Goal: Use online tool/utility: Utilize a website feature to perform a specific function

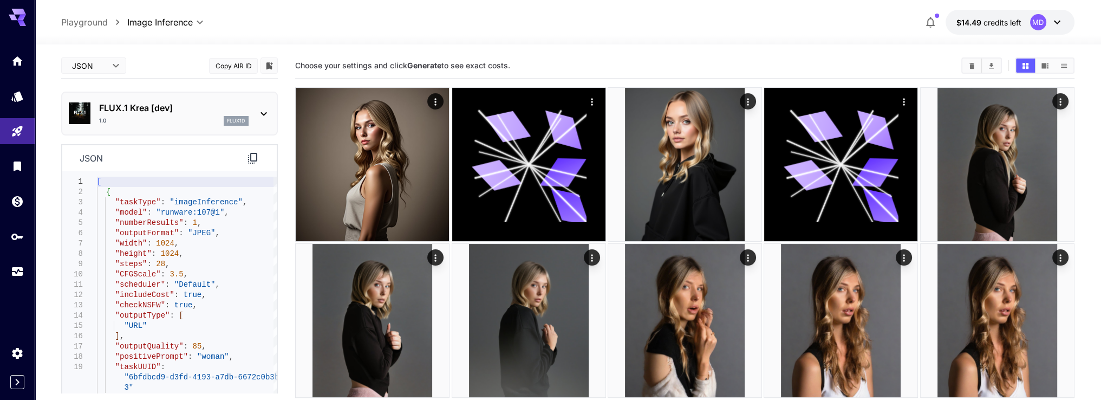
click at [229, 66] on button "Copy AIR ID" at bounding box center [233, 66] width 49 height 16
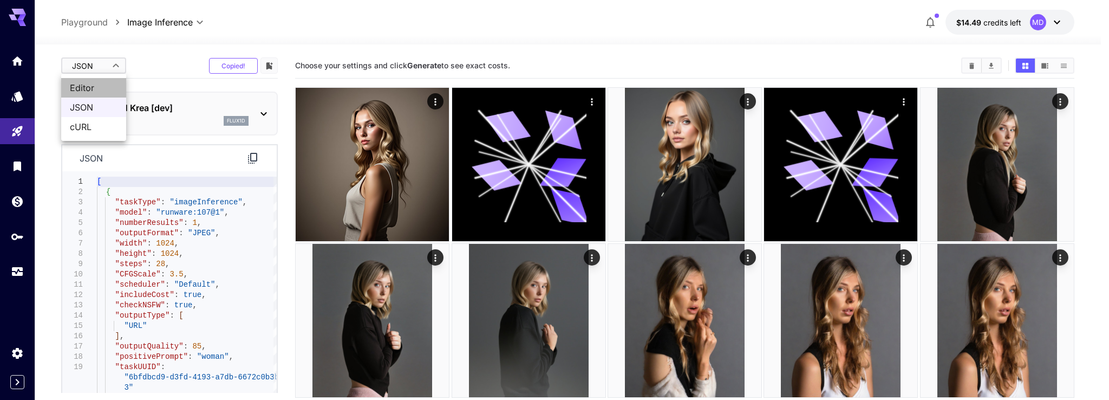
drag, startPoint x: 96, startPoint y: 96, endPoint x: 96, endPoint y: 90, distance: 5.4
click at [96, 96] on li "Editor" at bounding box center [93, 88] width 65 height 20
type input "****"
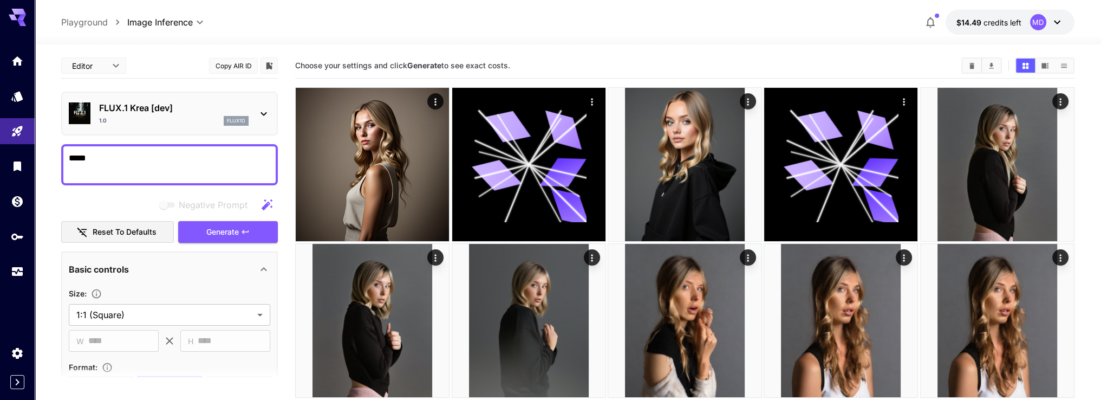
click at [95, 89] on ul "Editor JSON cURL" at bounding box center [93, 93] width 49 height 38
click at [154, 109] on p "FLUX.1 Krea [dev]" at bounding box center [174, 107] width 150 height 13
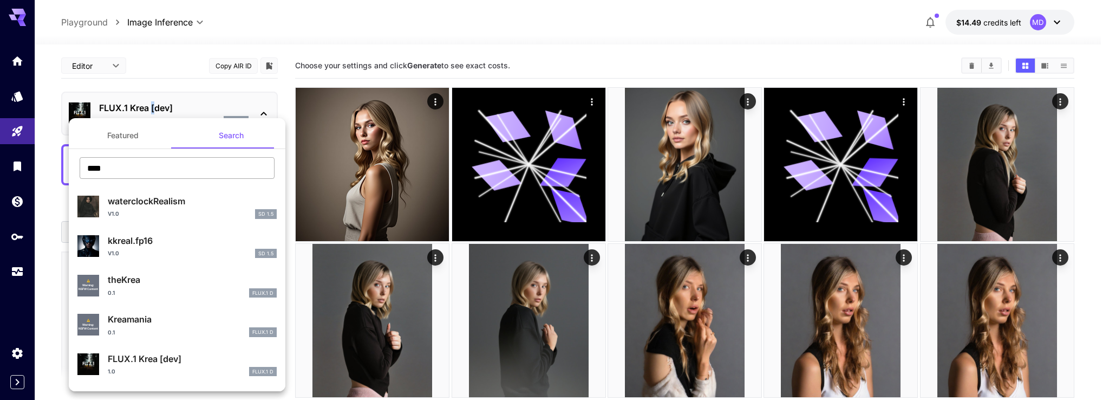
click at [132, 163] on input "****" at bounding box center [177, 168] width 195 height 22
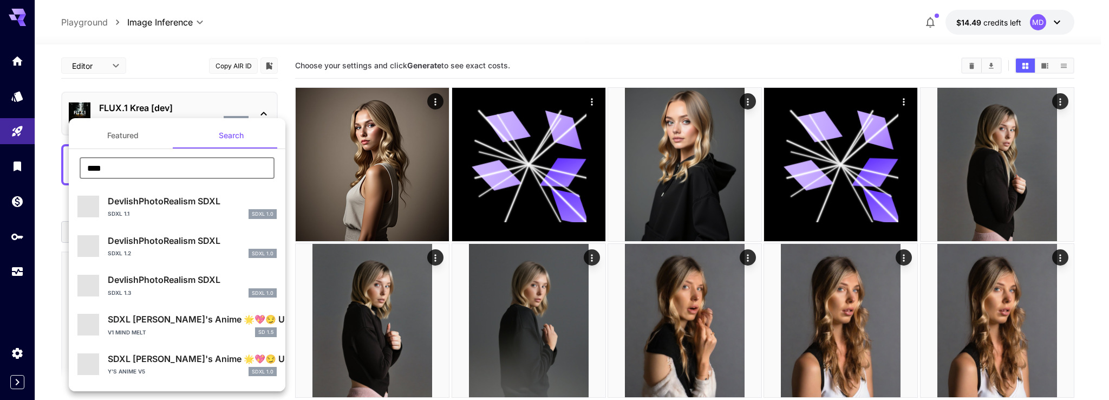
type input "****"
click at [165, 209] on div "SDXL 1.1 SDXL 1.0" at bounding box center [192, 214] width 169 height 10
type input "**"
type input "***"
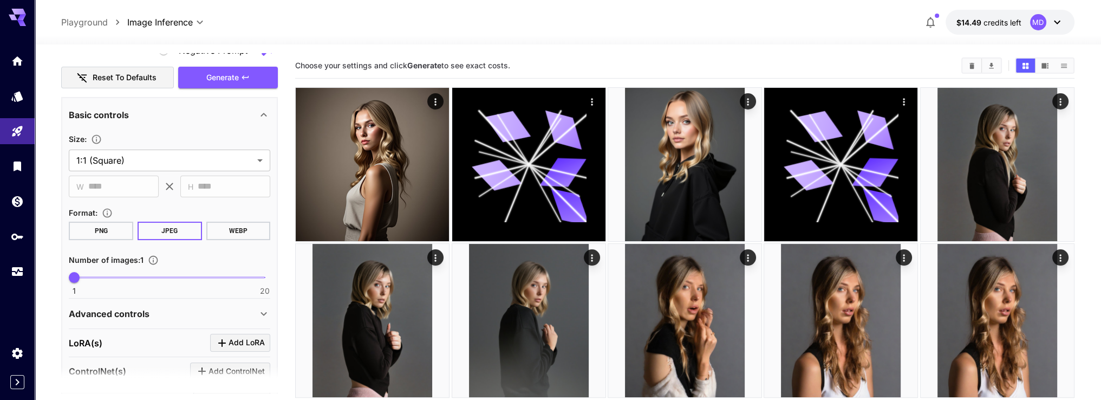
scroll to position [316, 0]
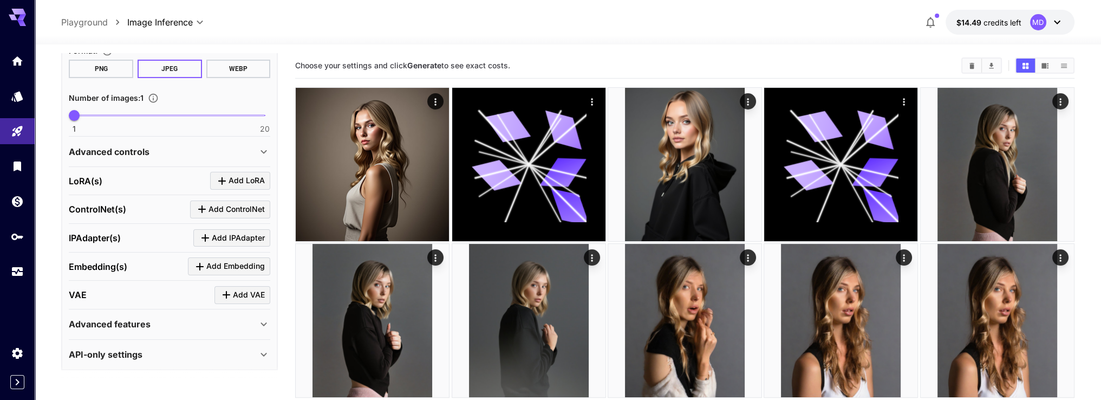
click at [225, 317] on div "Advanced features" at bounding box center [163, 323] width 189 height 13
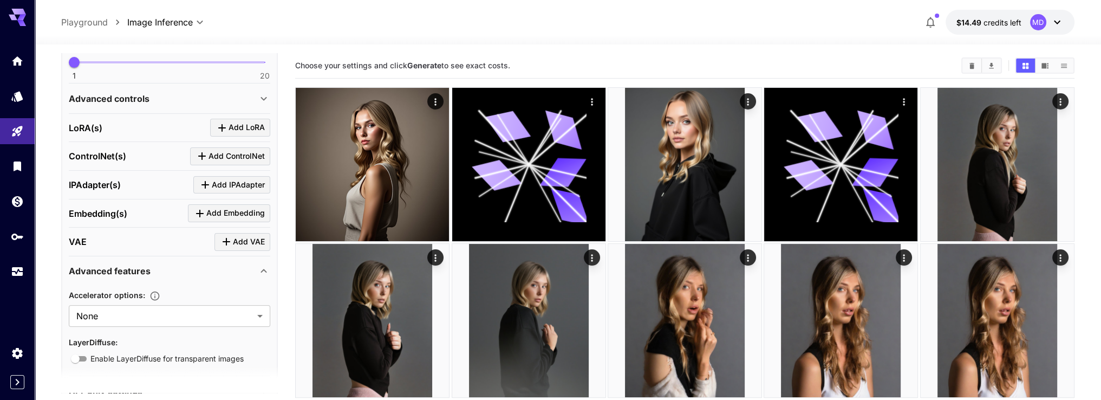
scroll to position [407, 0]
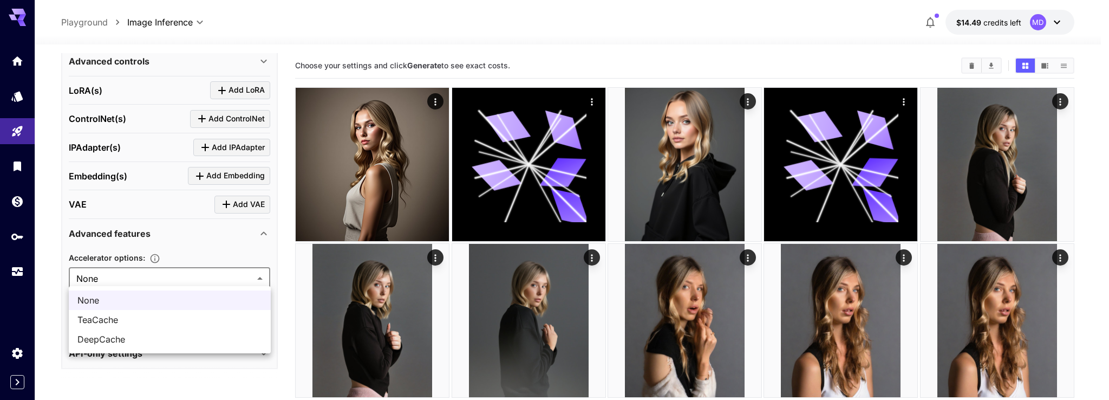
click at [174, 235] on div at bounding box center [554, 200] width 1109 height 400
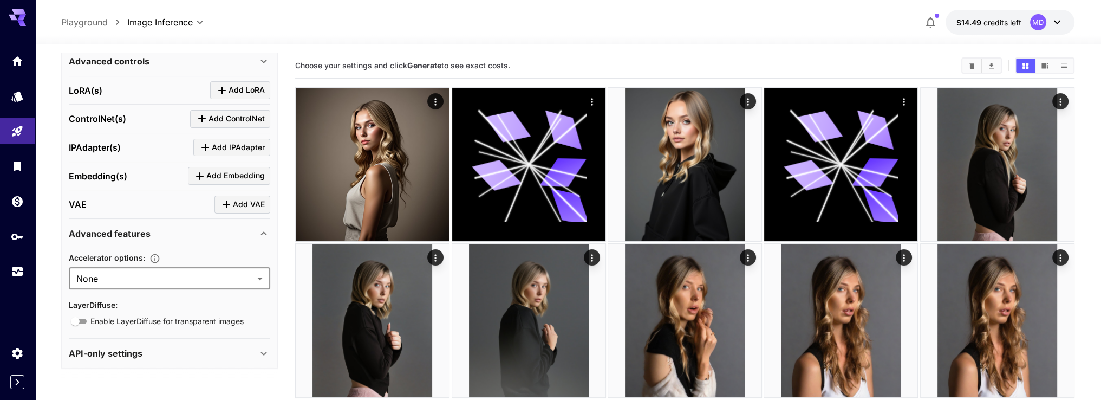
click at [144, 227] on p "Advanced features" at bounding box center [110, 233] width 82 height 13
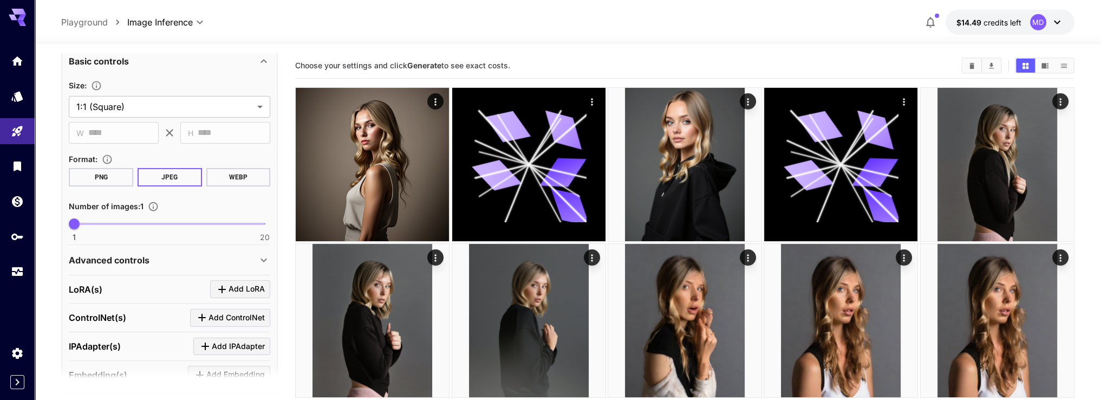
scroll to position [0, 0]
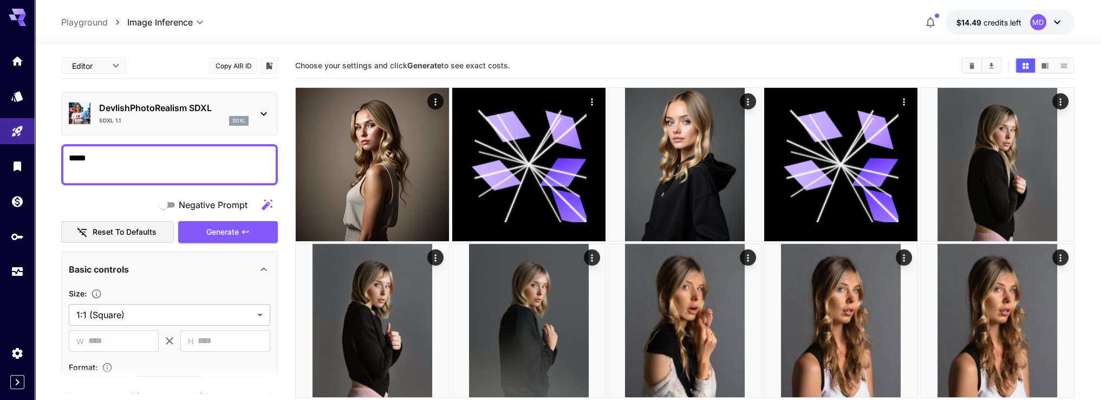
click at [144, 268] on div "Basic controls" at bounding box center [163, 269] width 189 height 13
click at [144, 267] on div "Basic controls" at bounding box center [163, 269] width 189 height 13
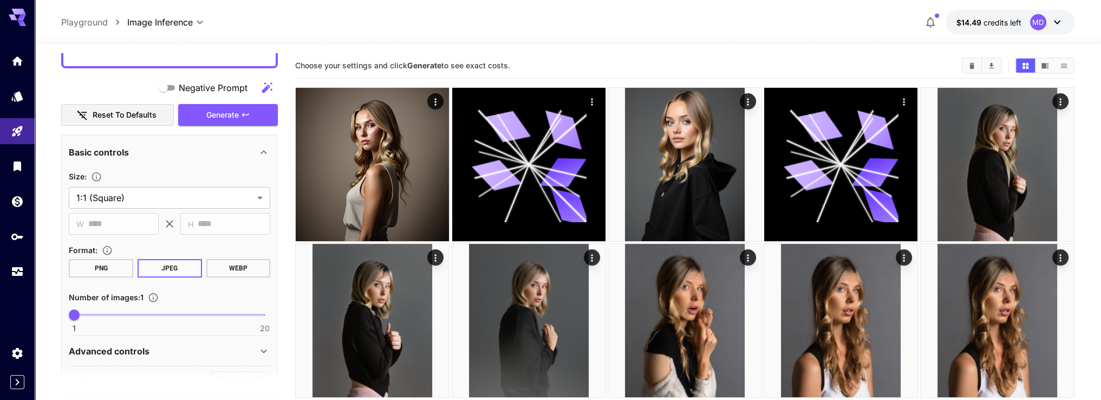
scroll to position [271, 0]
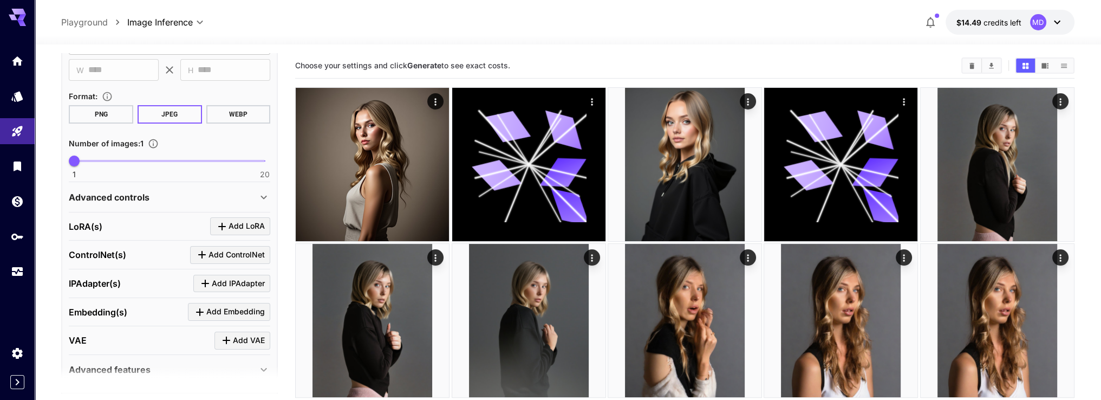
click at [155, 187] on div "Advanced controls" at bounding box center [170, 197] width 202 height 26
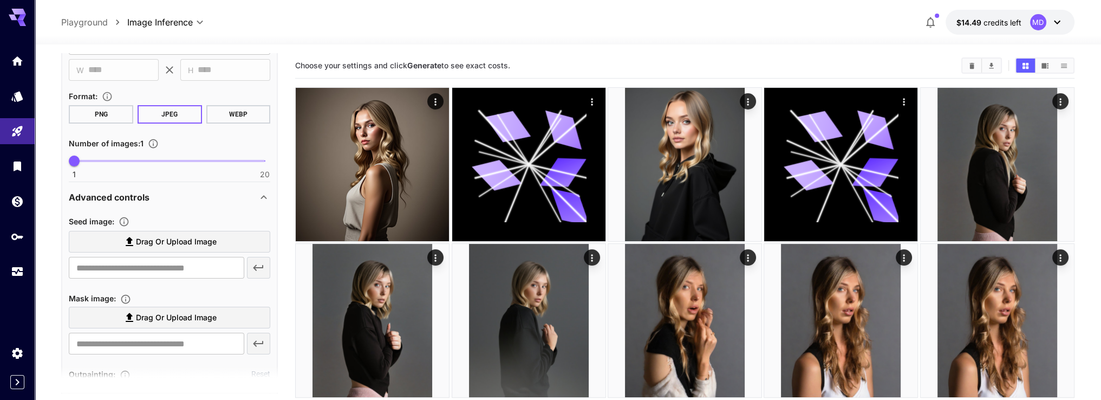
click at [152, 193] on div "Advanced controls" at bounding box center [163, 197] width 189 height 13
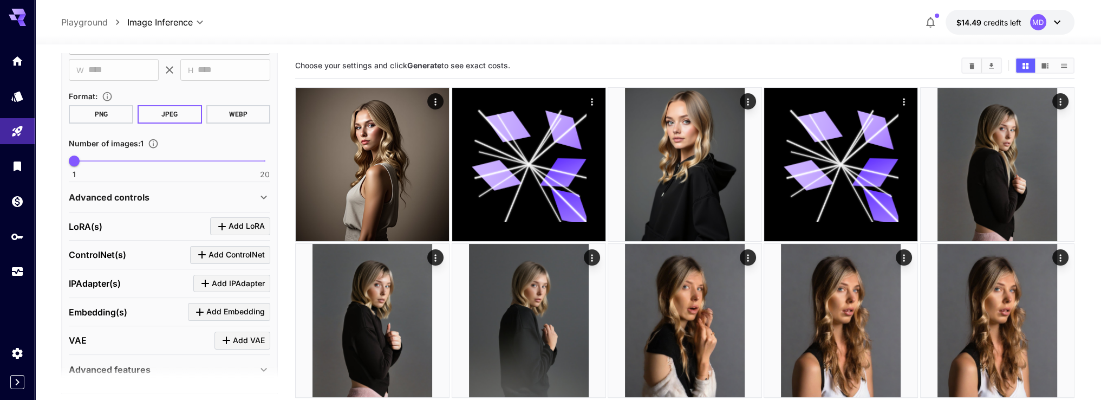
click at [131, 219] on div "LoRA(s) Add LoRA" at bounding box center [170, 226] width 202 height 18
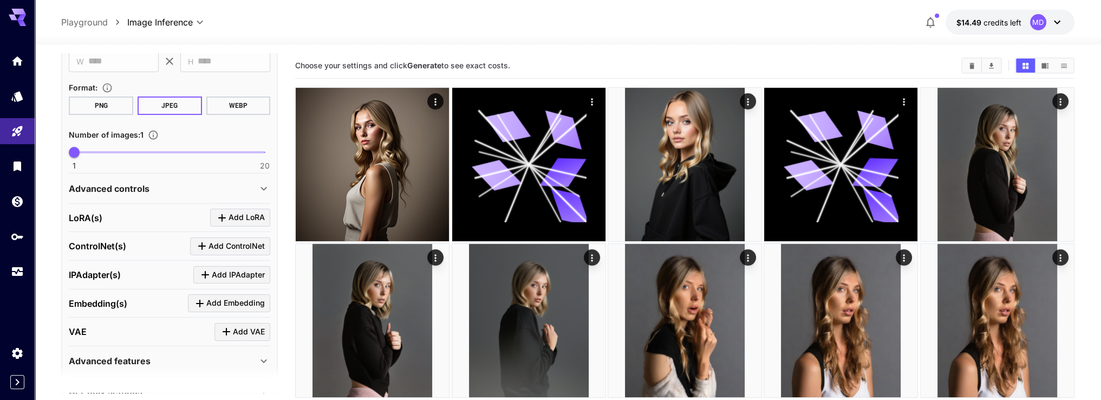
scroll to position [316, 0]
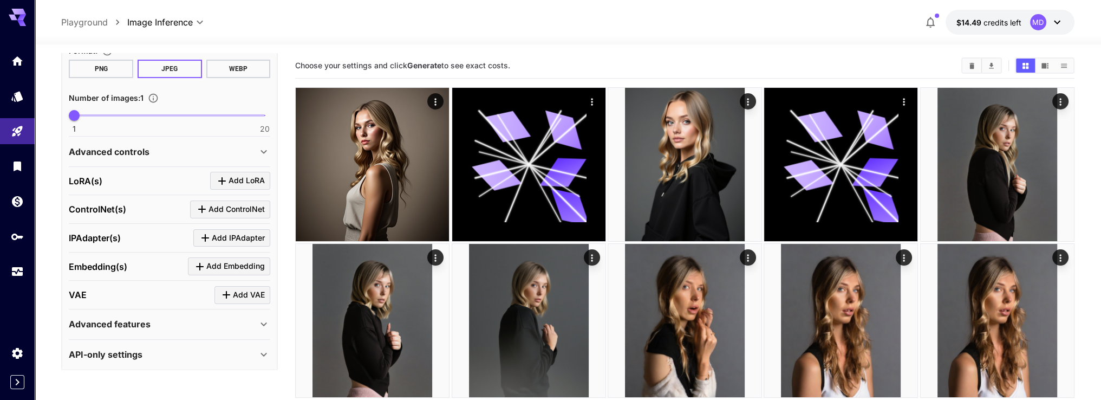
click at [121, 342] on div "API-only settings" at bounding box center [170, 354] width 202 height 26
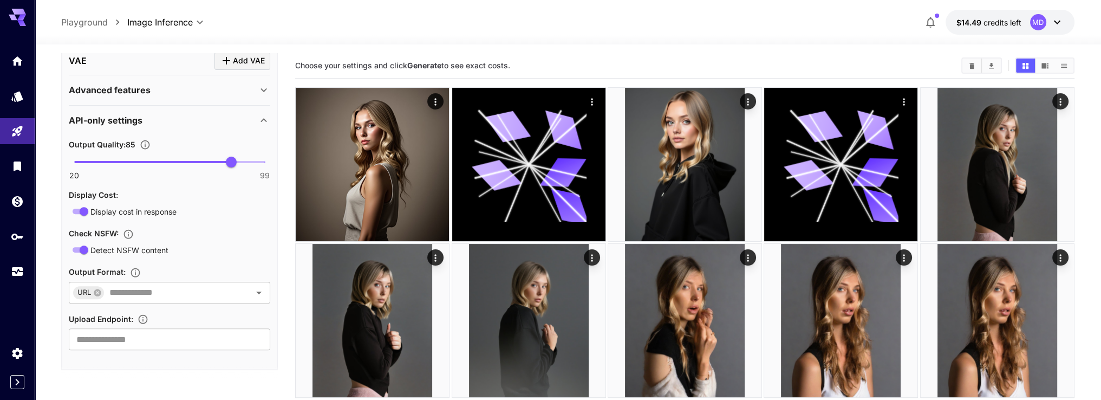
scroll to position [551, 0]
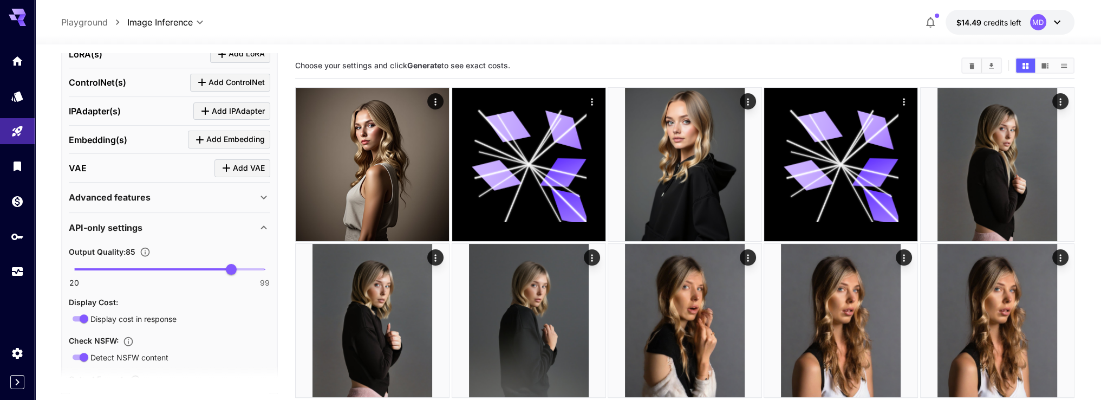
click at [129, 221] on p "API-only settings" at bounding box center [106, 227] width 74 height 13
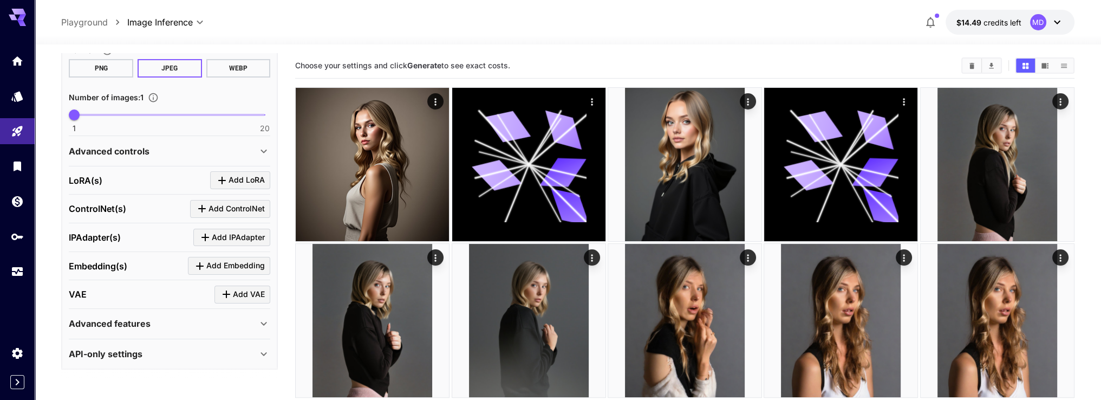
scroll to position [316, 0]
click at [143, 148] on p "Advanced controls" at bounding box center [109, 151] width 81 height 13
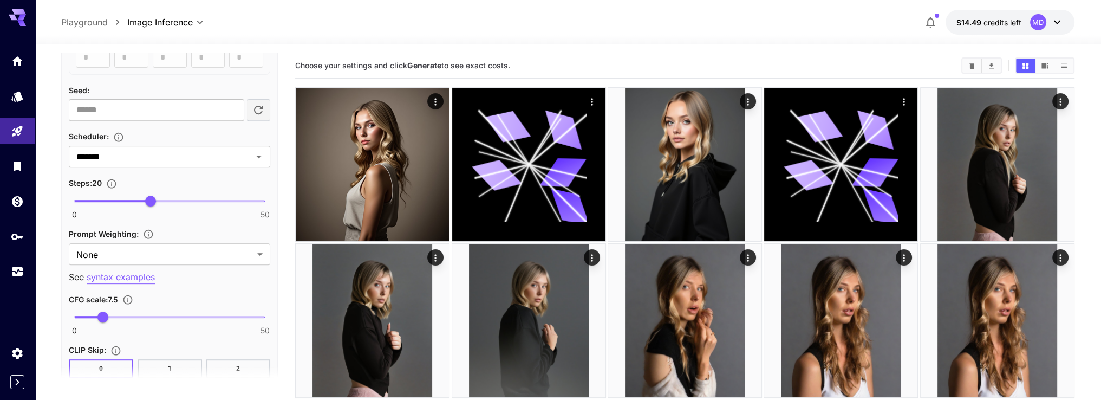
scroll to position [750, 0]
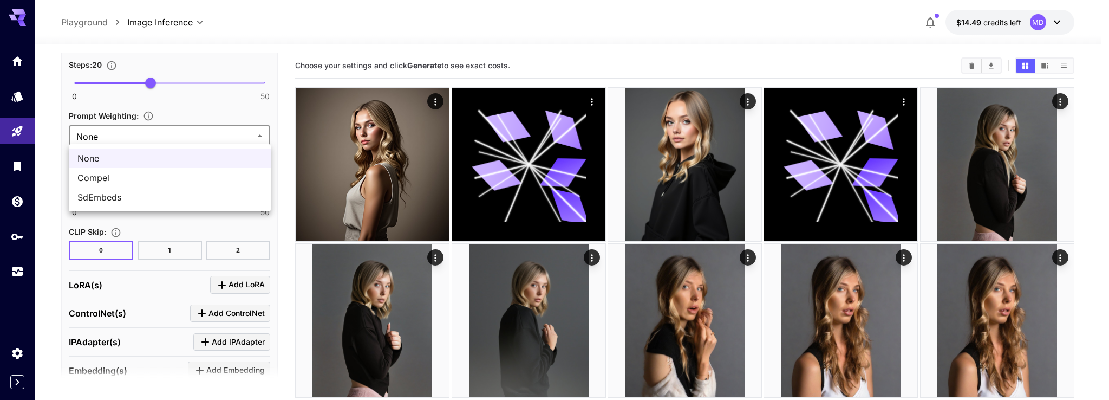
click at [112, 191] on span "SdEmbeds" at bounding box center [169, 197] width 185 height 13
type input "********"
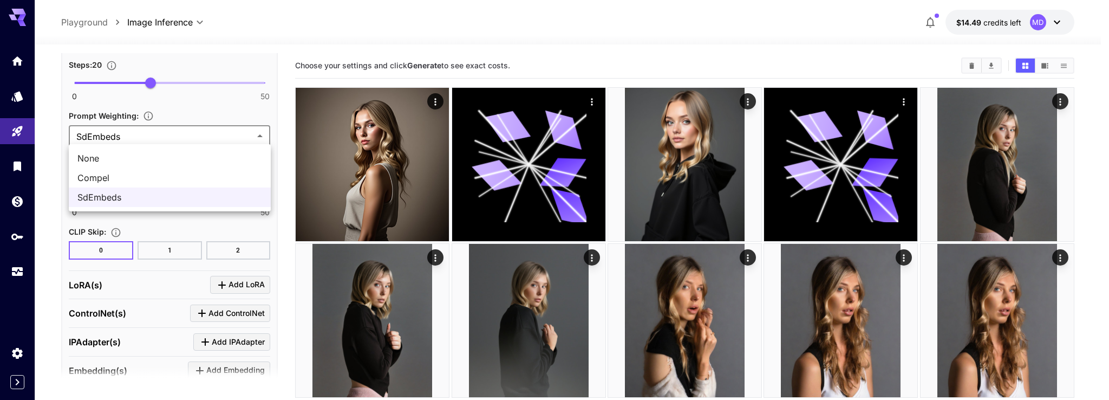
click at [138, 118] on div at bounding box center [554, 200] width 1109 height 400
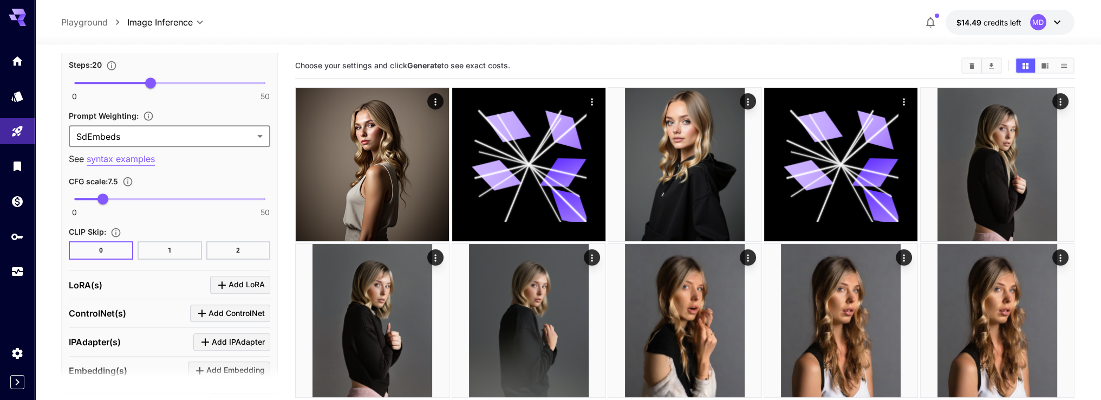
click at [151, 109] on div "None Compel SdEmbeds" at bounding box center [550, 200] width 1101 height 400
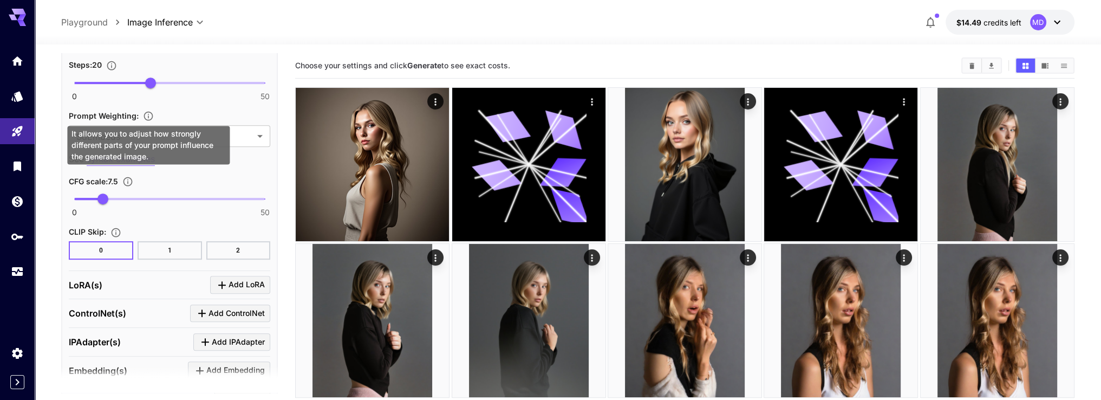
click at [148, 114] on icon "It allows you to adjust how strongly different parts of your prompt influence t…" at bounding box center [148, 116] width 11 height 11
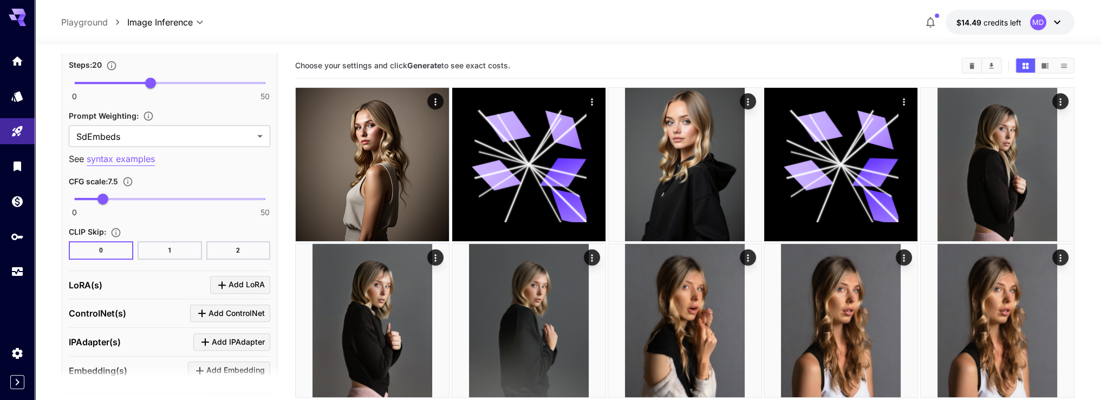
click at [134, 155] on p "syntax examples" at bounding box center [121, 159] width 68 height 14
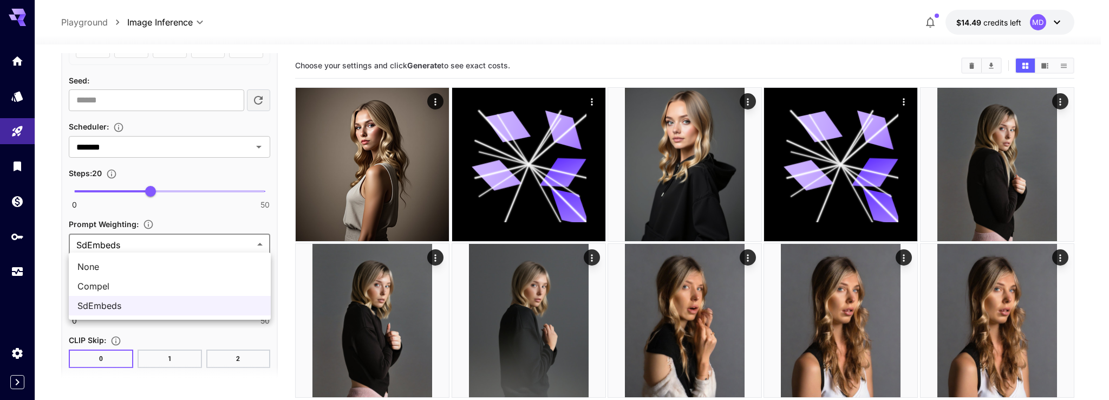
drag, startPoint x: 133, startPoint y: 238, endPoint x: 124, endPoint y: 237, distance: 9.3
click at [124, 236] on div at bounding box center [554, 200] width 1109 height 400
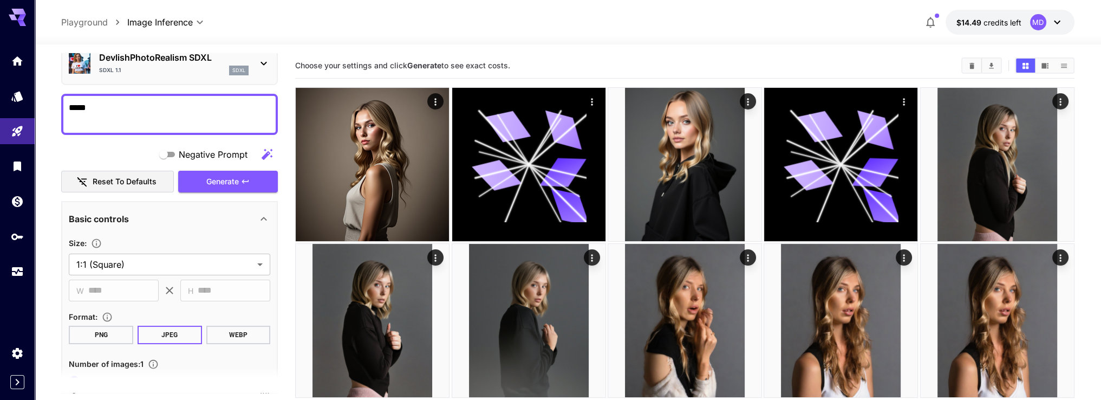
scroll to position [0, 0]
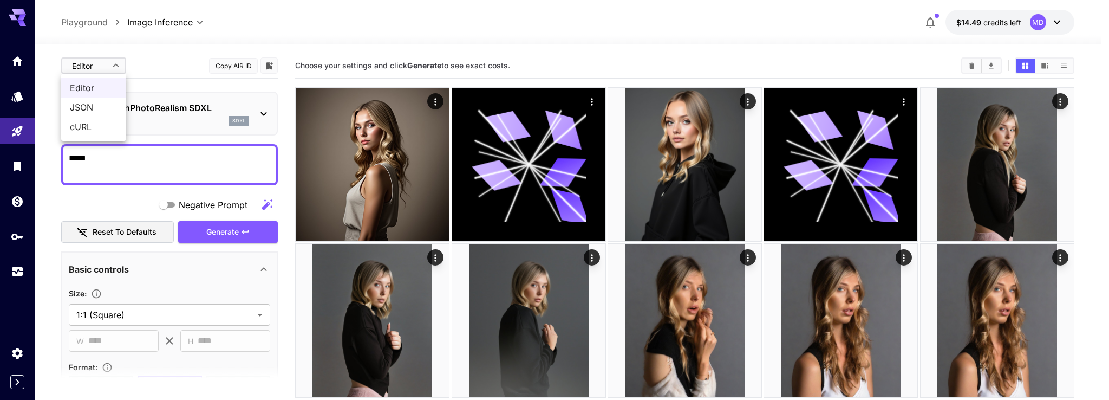
click at [89, 103] on span "JSON" at bounding box center [94, 107] width 48 height 13
type input "****"
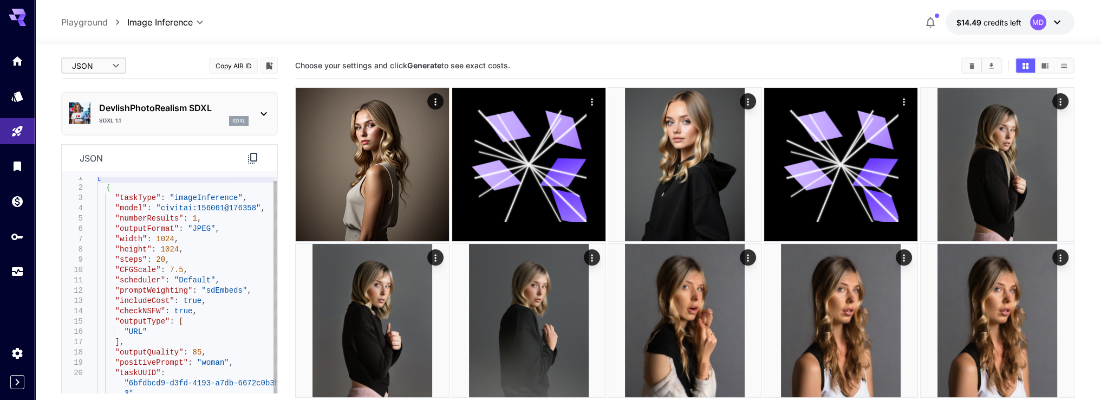
type textarea "**********"
drag, startPoint x: 244, startPoint y: 291, endPoint x: 232, endPoint y: 283, distance: 14.1
click at [232, 283] on div "[ { "taskType" : "imageInference" , "model" : "civitai:156061@176358" , "number…" at bounding box center [187, 295] width 180 height 247
